Goal: Transaction & Acquisition: Purchase product/service

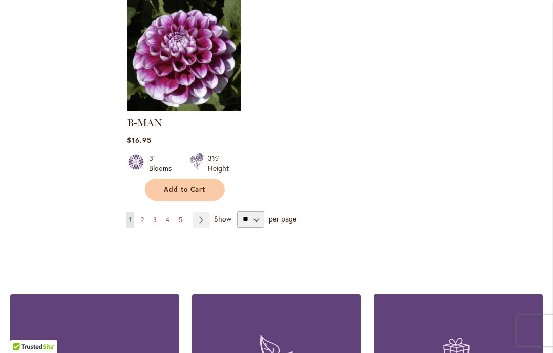
scroll to position [1398, 0]
click at [199, 212] on link "Page Next" at bounding box center [201, 219] width 17 height 15
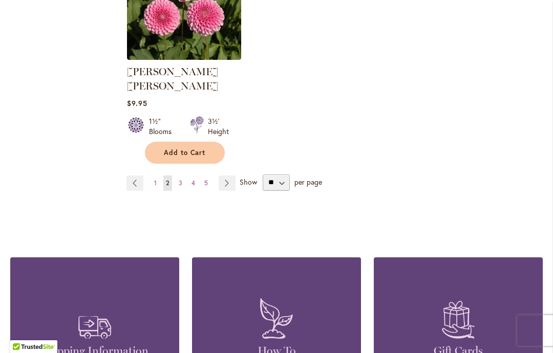
scroll to position [1436, 0]
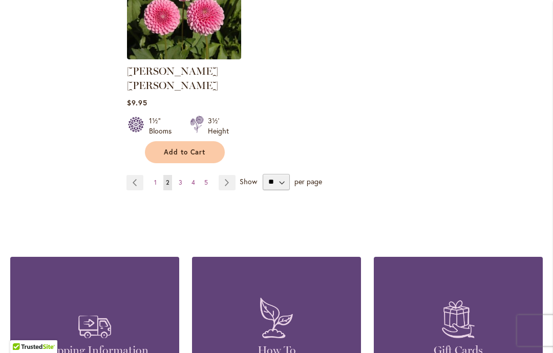
click at [232, 175] on link "Page Next" at bounding box center [227, 182] width 17 height 15
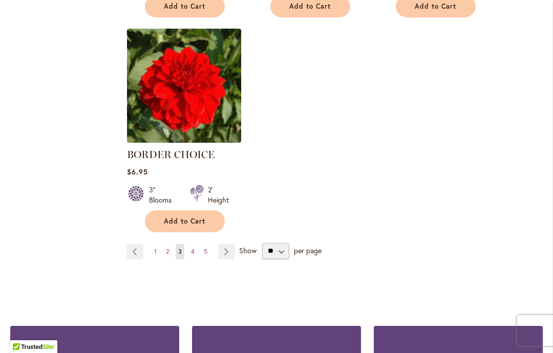
scroll to position [1354, 0]
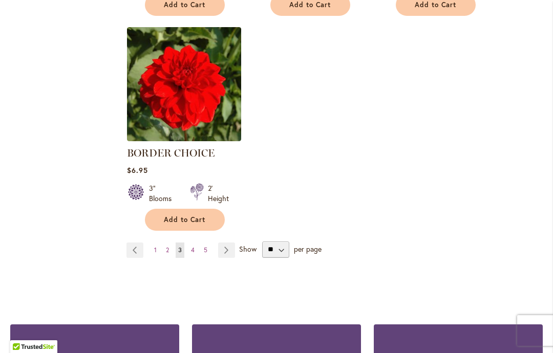
click at [231, 255] on link "Page Next" at bounding box center [226, 250] width 17 height 15
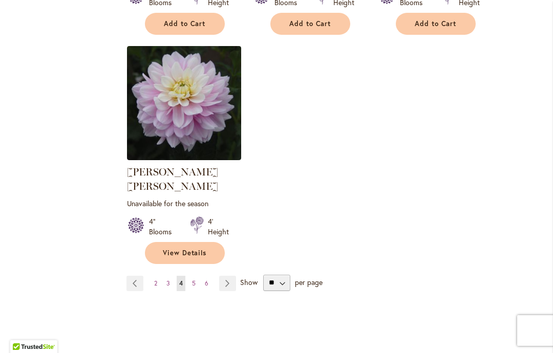
scroll to position [1350, 0]
click at [230, 275] on link "Page Next" at bounding box center [227, 282] width 17 height 15
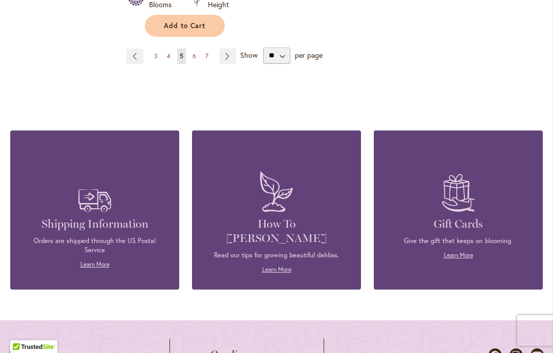
scroll to position [1578, 0]
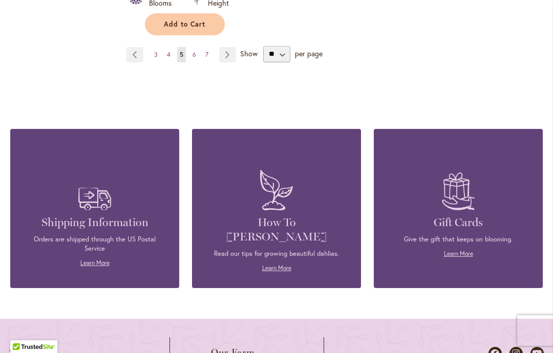
click at [229, 47] on link "Page Next" at bounding box center [227, 54] width 17 height 15
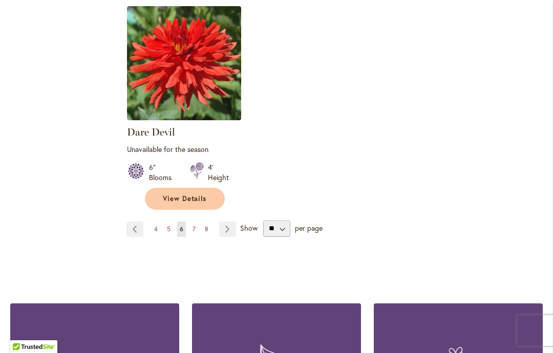
scroll to position [1417, 0]
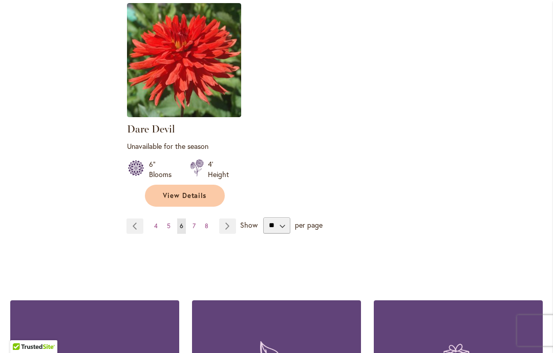
click at [234, 219] on link "Page Next" at bounding box center [227, 226] width 17 height 15
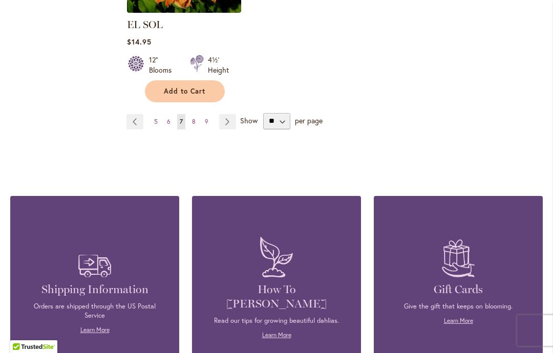
scroll to position [1493, 0]
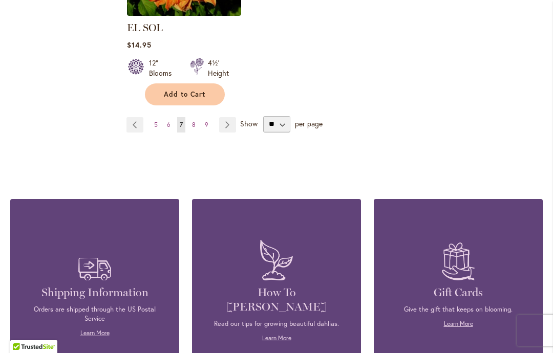
click at [231, 117] on link "Page Next" at bounding box center [227, 124] width 17 height 15
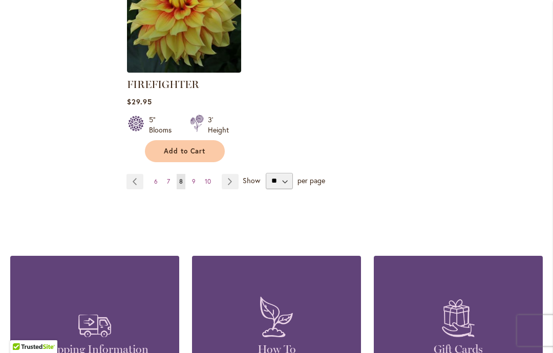
scroll to position [1433, 0]
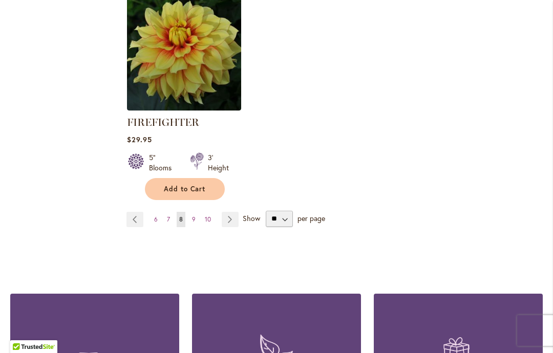
click at [236, 214] on link "Page Next" at bounding box center [230, 219] width 17 height 15
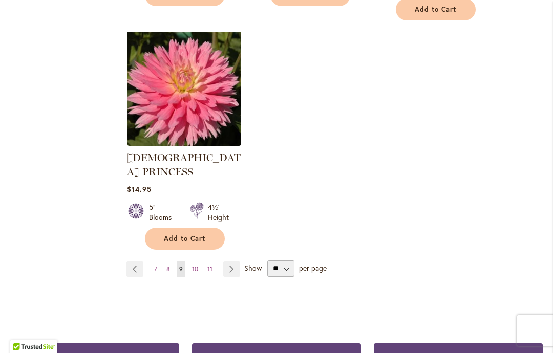
scroll to position [1407, 0]
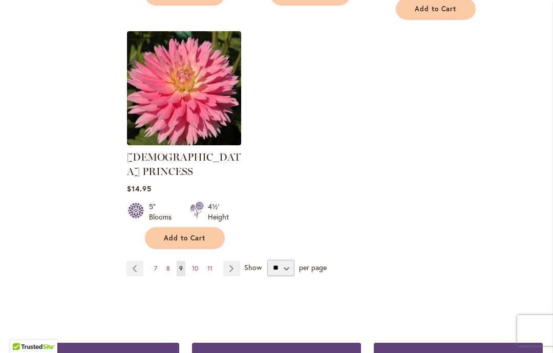
click at [236, 261] on link "Page Next" at bounding box center [231, 268] width 17 height 15
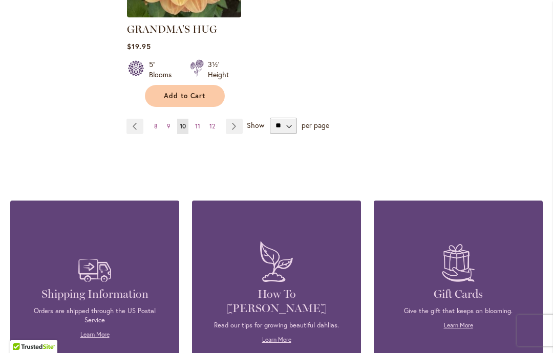
scroll to position [1492, 0]
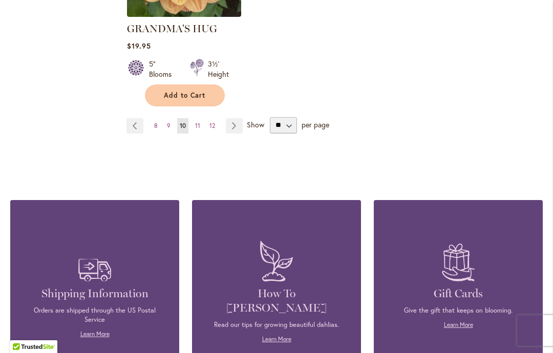
click at [223, 118] on li "Page Next" at bounding box center [232, 125] width 21 height 15
click at [238, 118] on link "Page Next" at bounding box center [234, 125] width 17 height 15
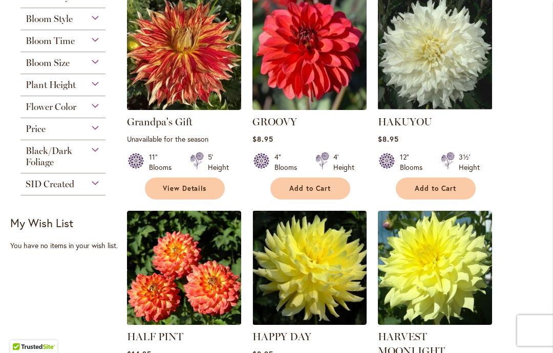
scroll to position [311, 0]
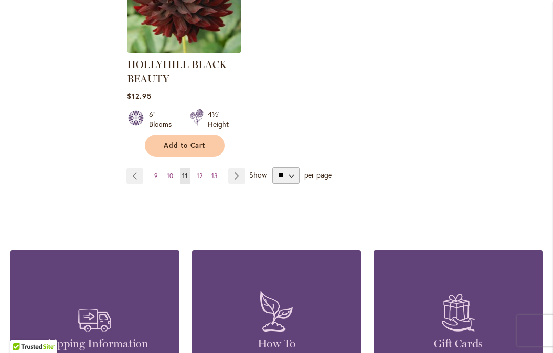
scroll to position [1478, 0]
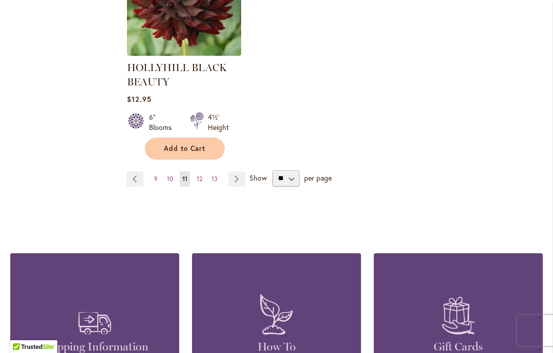
click at [242, 179] on link "Page Next" at bounding box center [236, 178] width 17 height 15
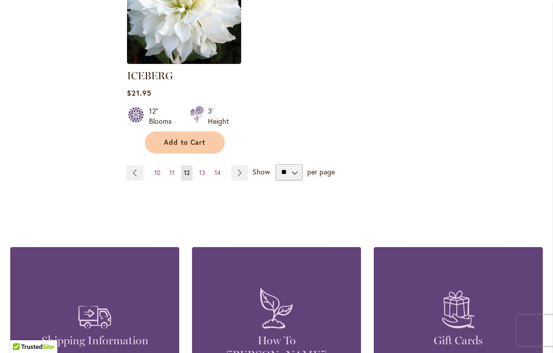
scroll to position [1438, 0]
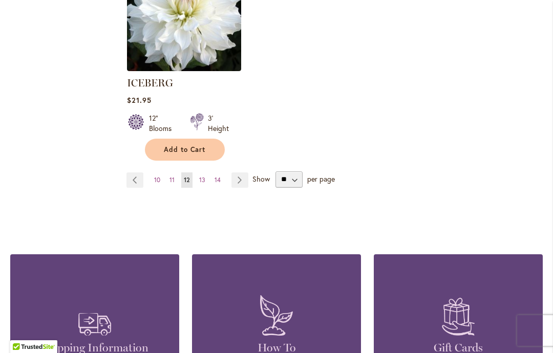
click at [161, 172] on link "Page 10" at bounding box center [156, 179] width 11 height 15
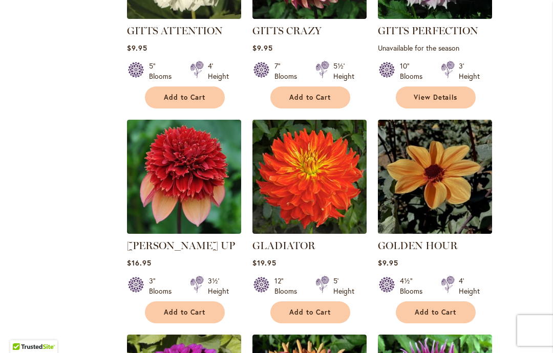
scroll to position [850, 0]
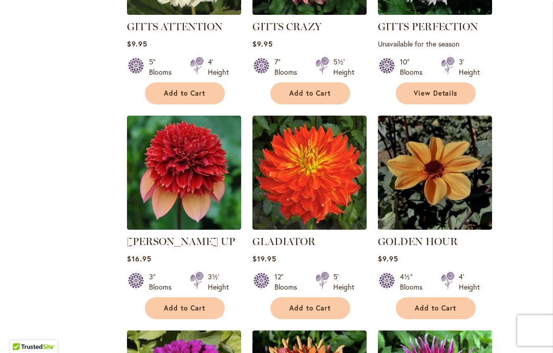
click at [313, 170] on img at bounding box center [309, 173] width 114 height 114
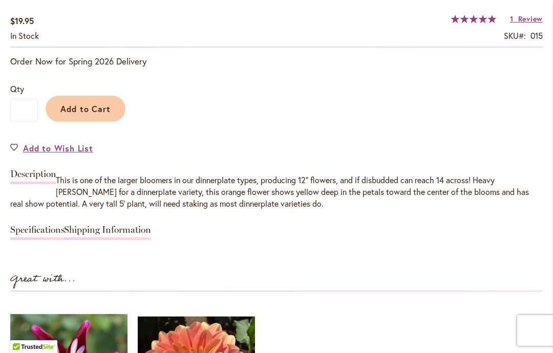
scroll to position [793, 0]
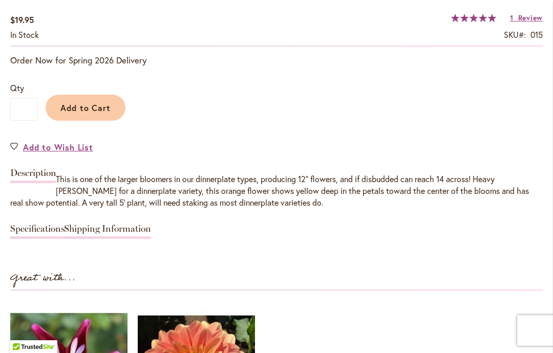
click at [473, 258] on div "GLADIATOR $19.95 In stock SKU 015 Rating: 100 % of 100 1 Review Add Your Review…" at bounding box center [276, 262] width 532 height 579
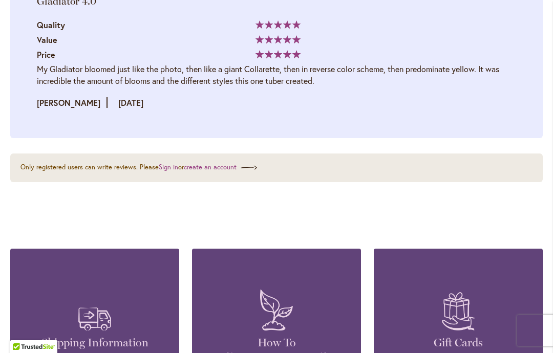
scroll to position [1740, 0]
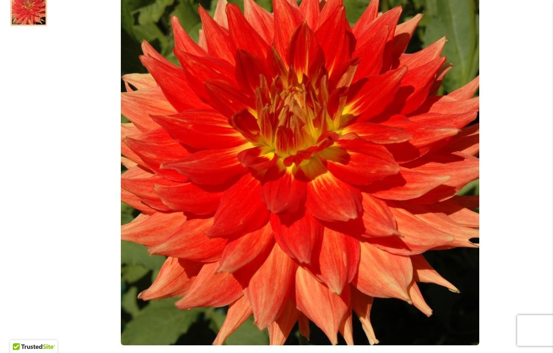
scroll to position [300, 0]
